Goal: Information Seeking & Learning: Learn about a topic

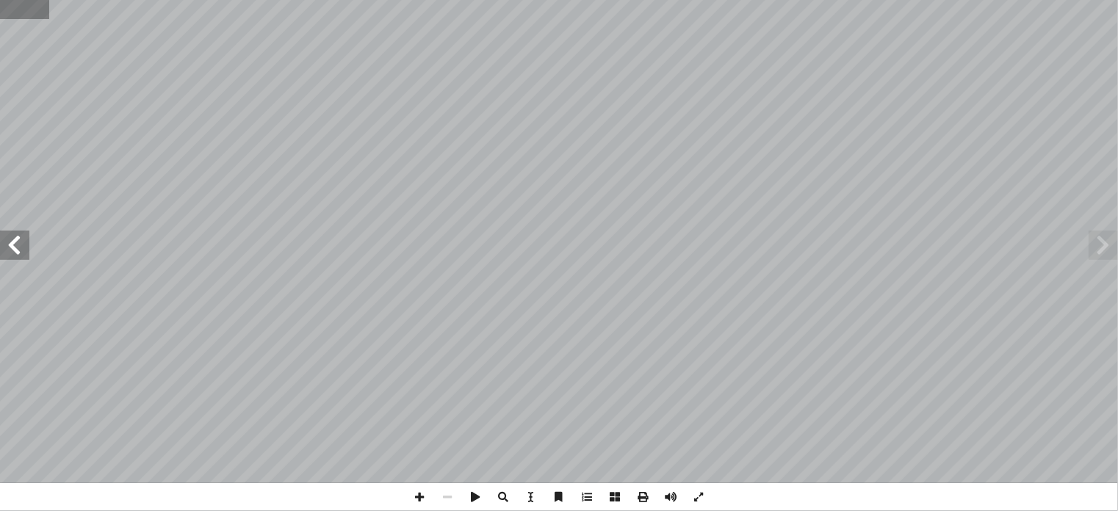
click at [11, 4] on input "text" at bounding box center [24, 9] width 49 height 19
type input "**"
click at [672, 501] on span at bounding box center [670, 497] width 28 height 28
click at [417, 496] on span at bounding box center [419, 497] width 28 height 28
click at [423, 501] on span at bounding box center [419, 497] width 28 height 28
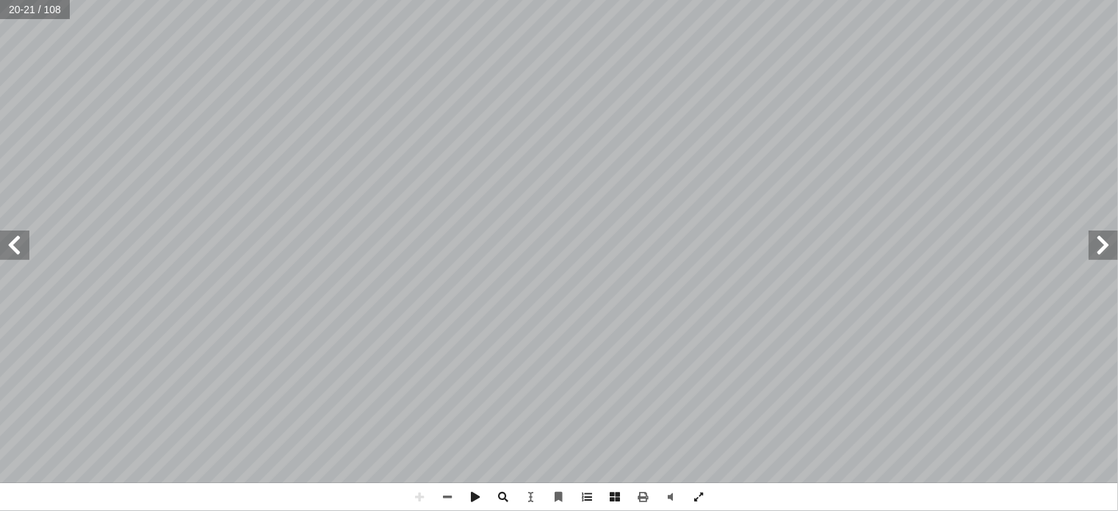
click at [756, 487] on div "١٦ ة ّ سموزي ٔ ة ا�� ّ (: الخاصي نشاط )5 دوات: ٔ وا�� ّ المواد ة، ومسمار. ّ ر، …" at bounding box center [559, 255] width 1118 height 511
click at [295, 0] on html "الصفحة الرئيسية الصف الأول الصف الثاني الصف الثالث الصف الرابع الصف الخامس الصف…" at bounding box center [559, 67] width 1118 height 134
click at [13, 249] on span at bounding box center [14, 245] width 29 height 29
click at [245, 510] on div "١٨ .السيتوب��زم 3 َ ــص ّ ــة، وتفح ّ ، وغــاص داخــل الخلي ّ مــن طولــه الحال…" at bounding box center [559, 255] width 1118 height 511
click at [449, 496] on span at bounding box center [447, 497] width 28 height 28
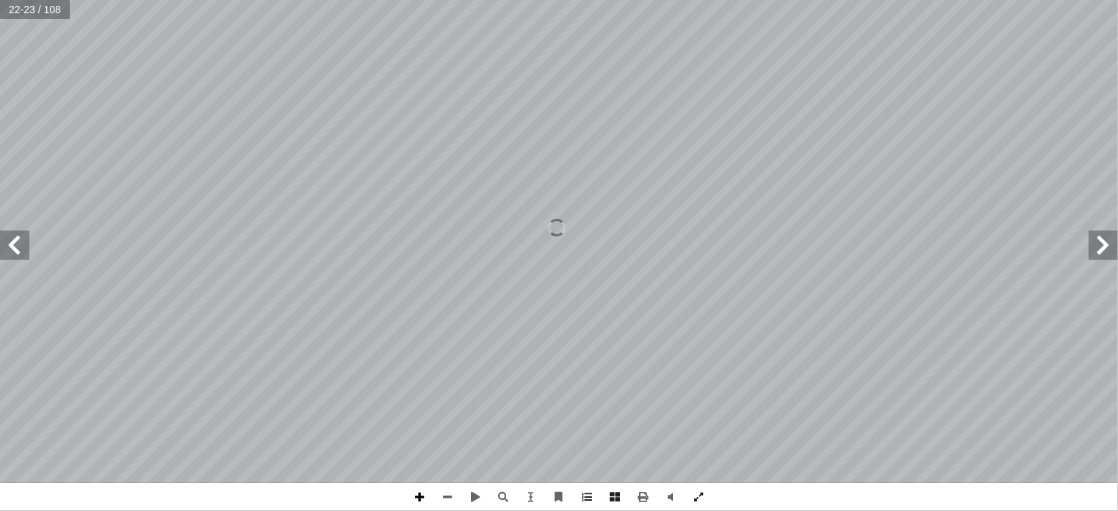
click at [423, 499] on span at bounding box center [419, 497] width 28 height 28
click at [19, 251] on span at bounding box center [14, 245] width 29 height 29
click at [1110, 252] on span at bounding box center [1102, 245] width 29 height 29
click at [449, 497] on span at bounding box center [447, 497] width 28 height 28
click at [420, 500] on span at bounding box center [419, 497] width 28 height 28
